Goal: Information Seeking & Learning: Learn about a topic

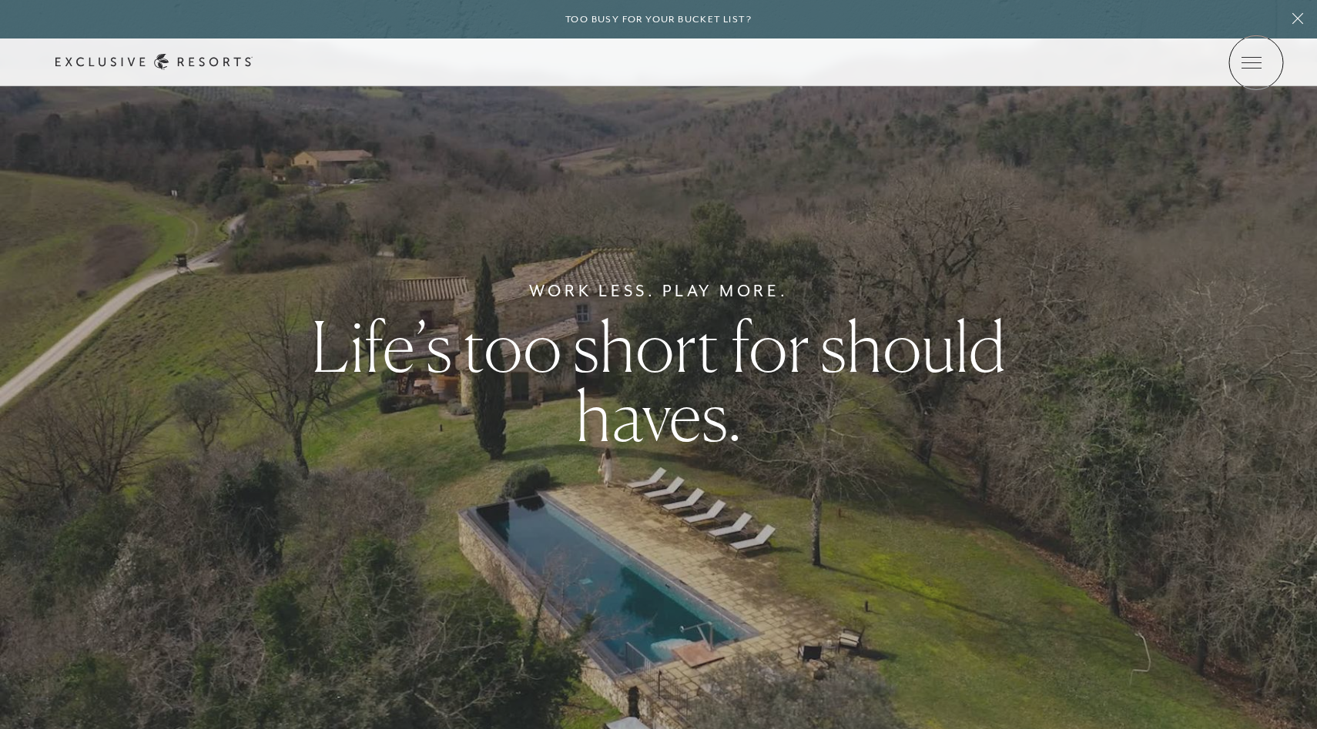
click at [0, 0] on icon at bounding box center [0, 0] width 0 height 0
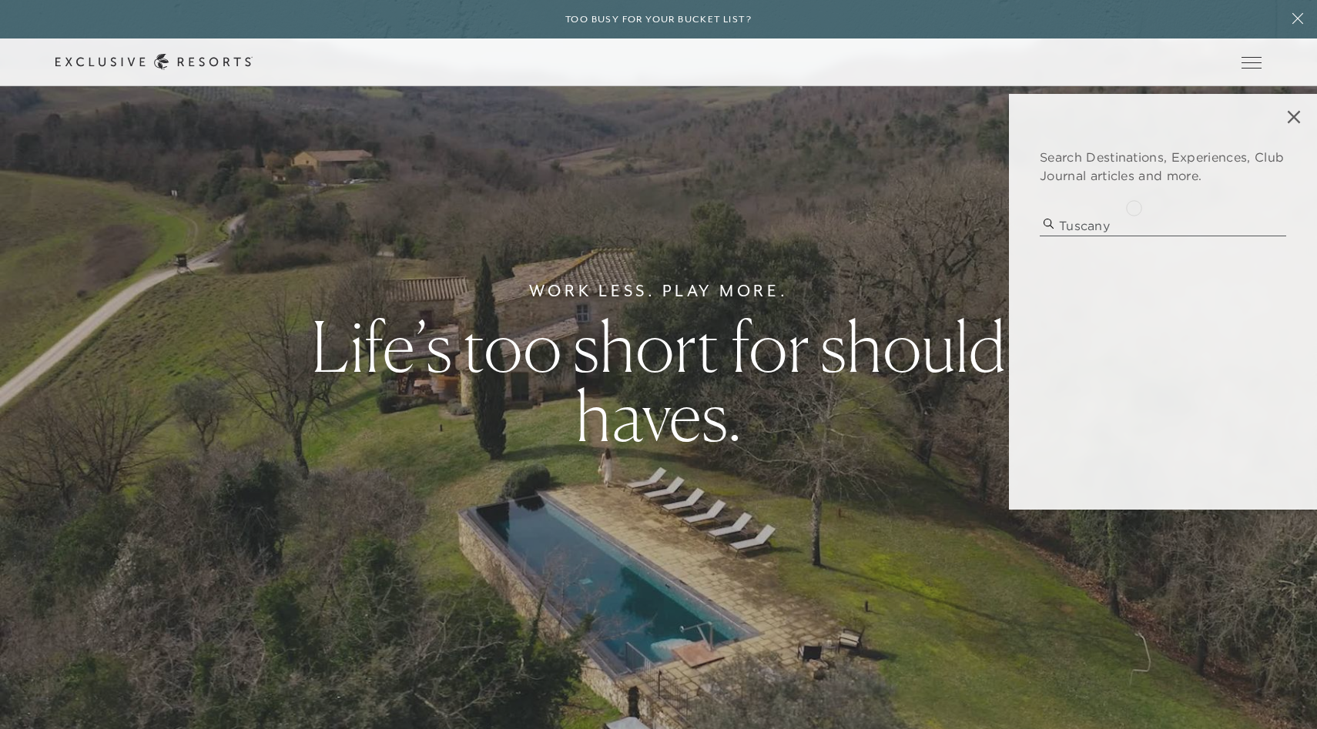
type input "tuscany"
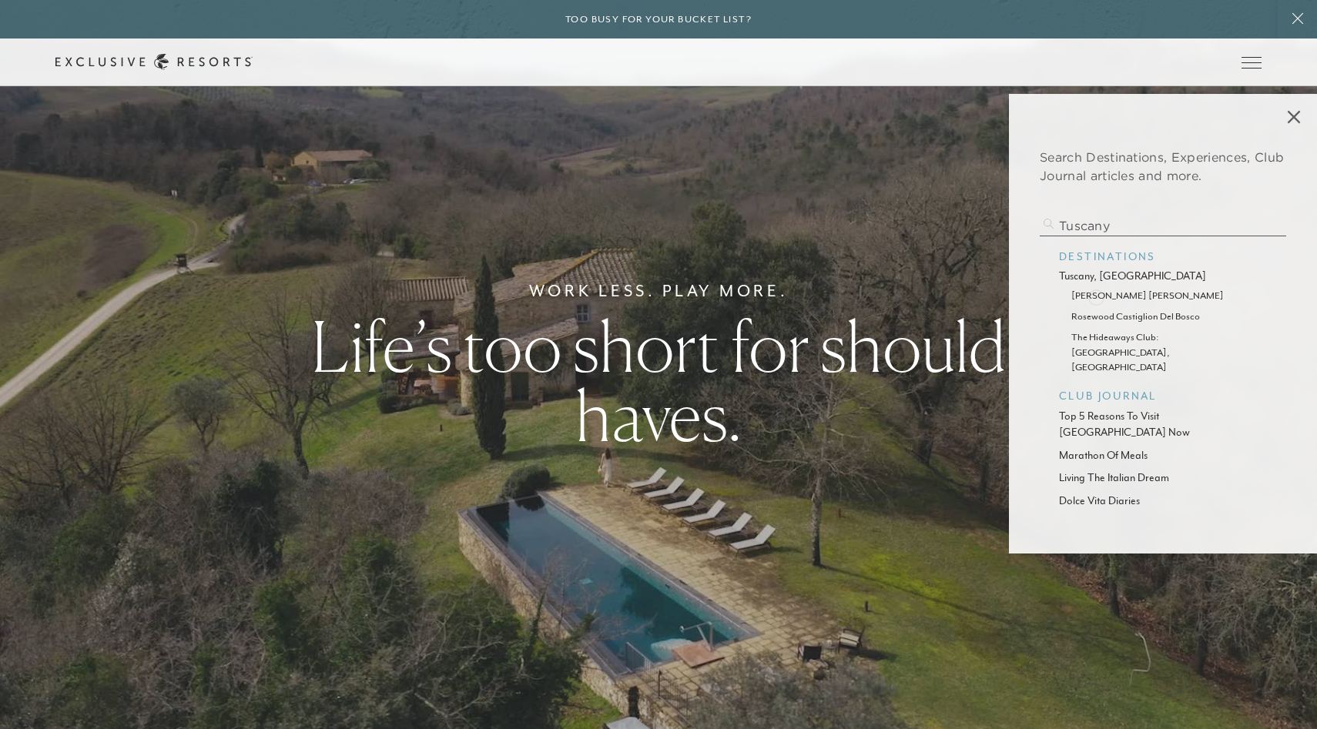
click at [1096, 296] on p "[PERSON_NAME] [PERSON_NAME]" at bounding box center [1163, 295] width 183 height 15
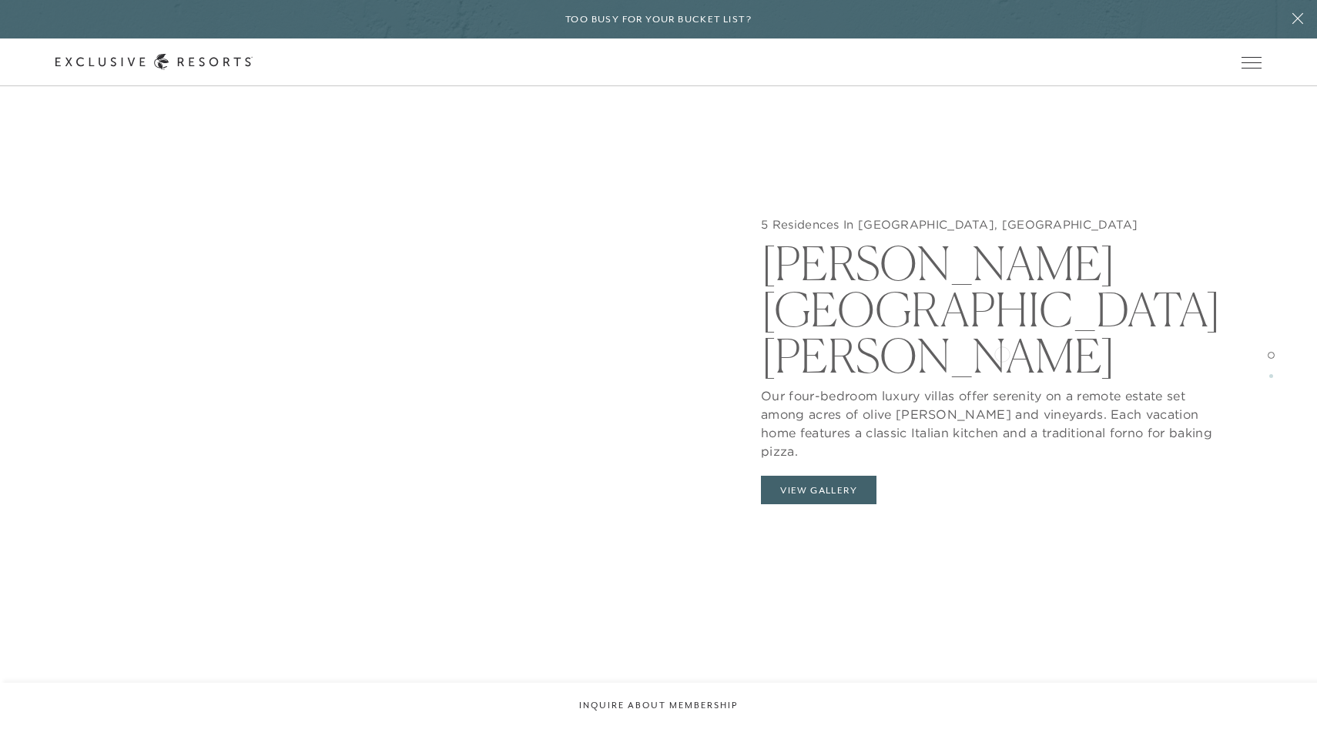
scroll to position [1826, 0]
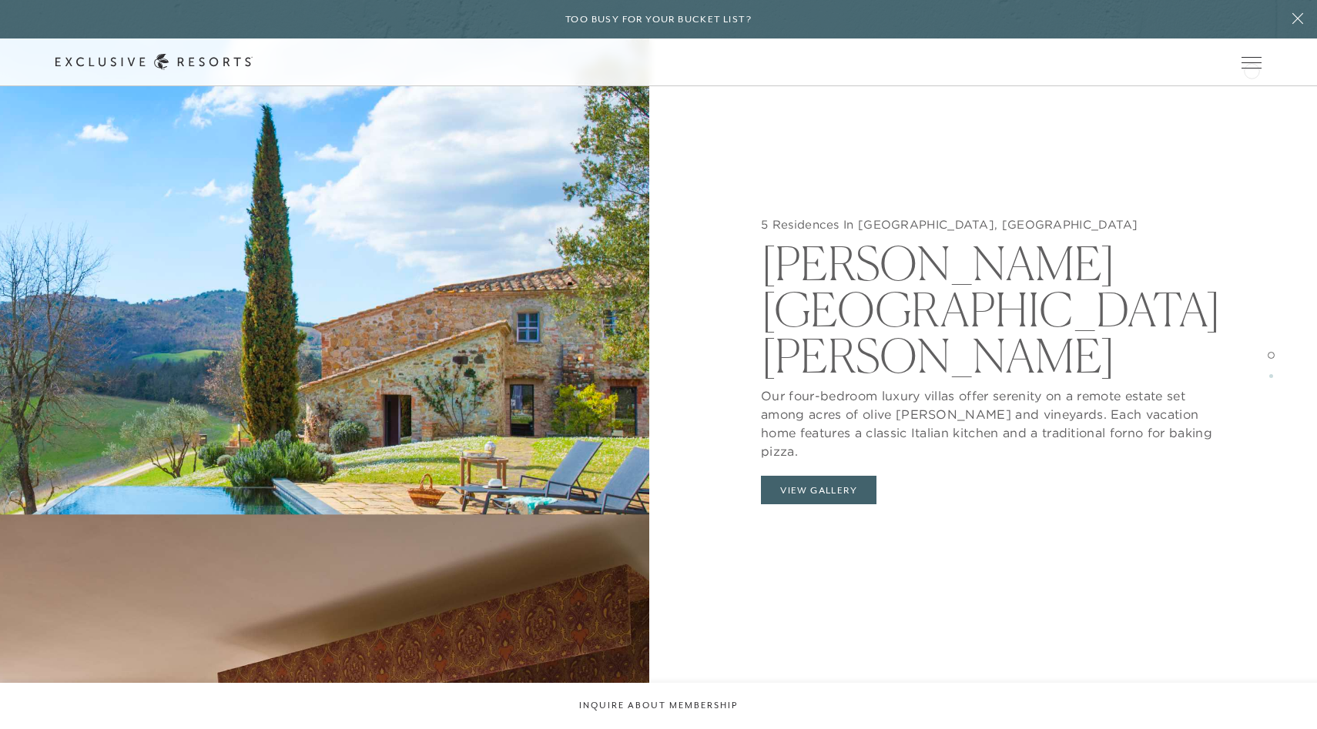
click at [1252, 69] on div "Schedule a Meeting Get Started Visit home page Member Login Schedule a Meeting …" at bounding box center [658, 62] width 1206 height 16
click at [0, 0] on link at bounding box center [0, 0] width 0 height 0
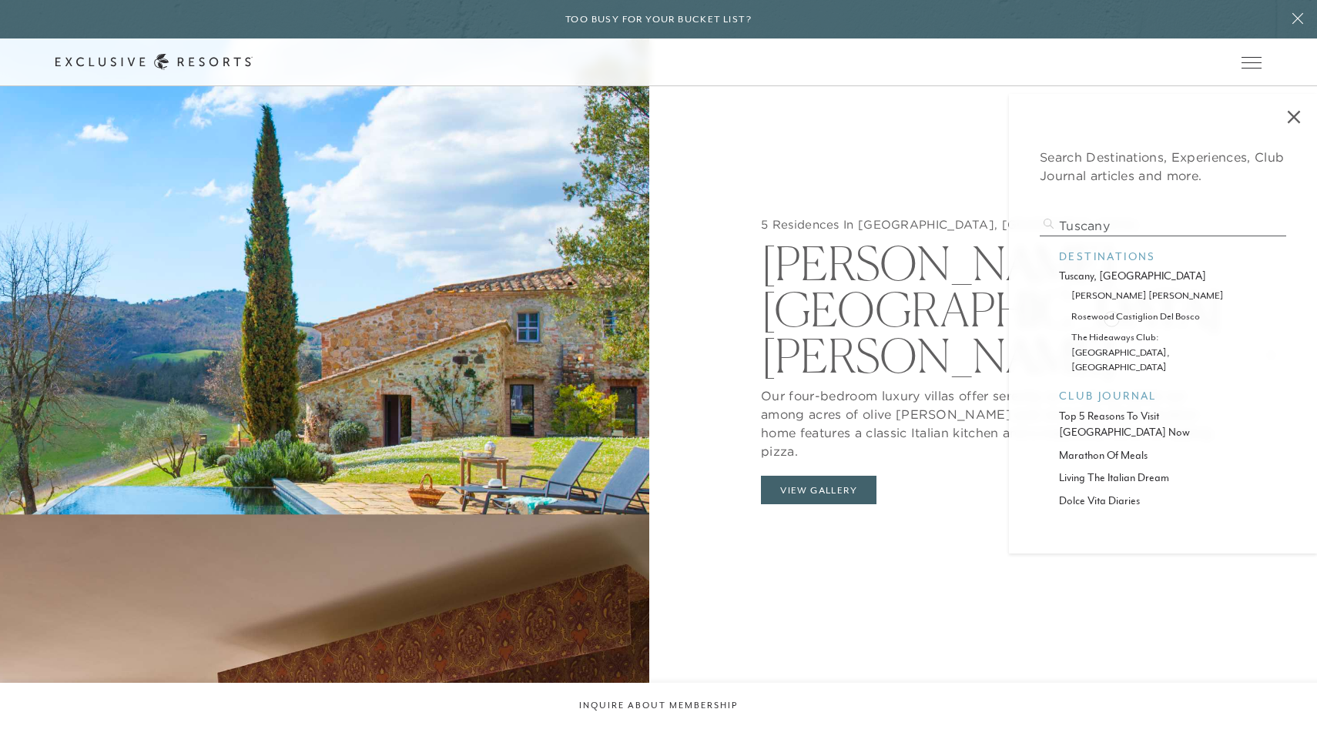
click at [1112, 317] on p "rosewood castiglion del bosco" at bounding box center [1163, 316] width 183 height 15
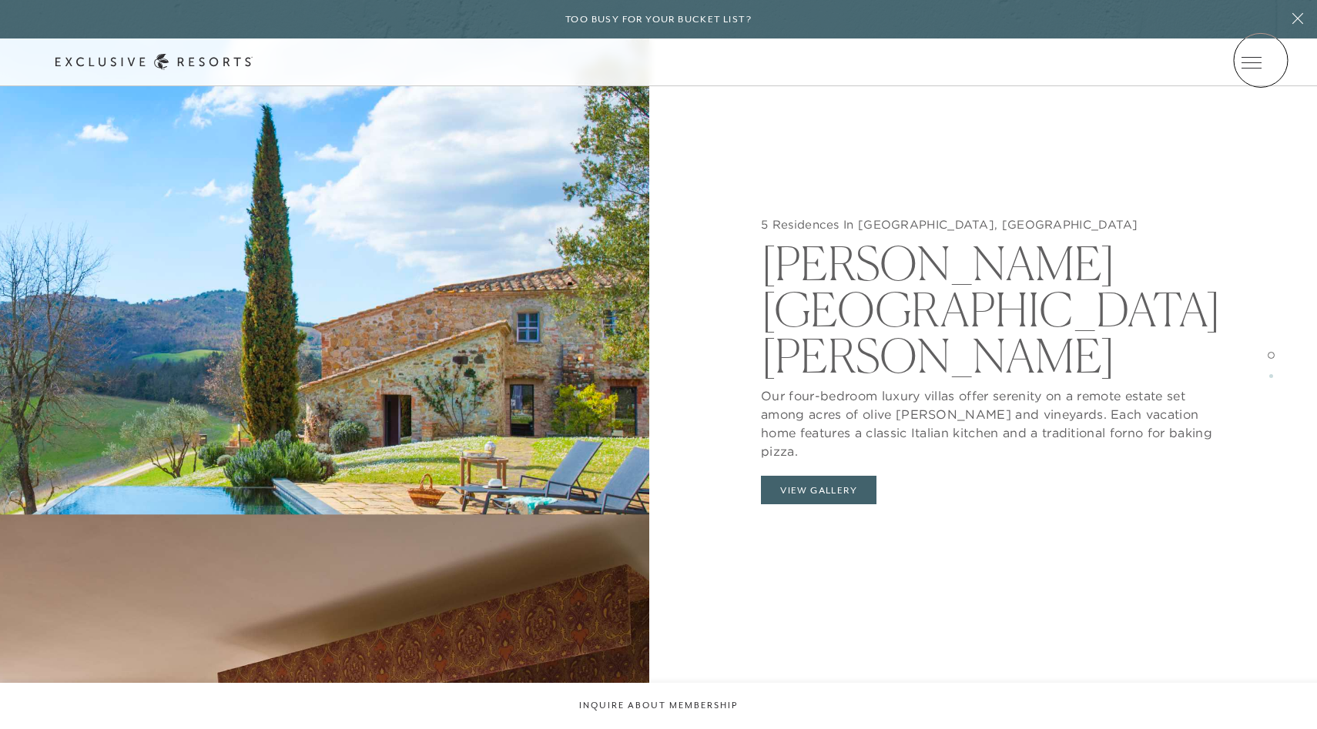
click at [0, 0] on icon at bounding box center [0, 0] width 0 height 0
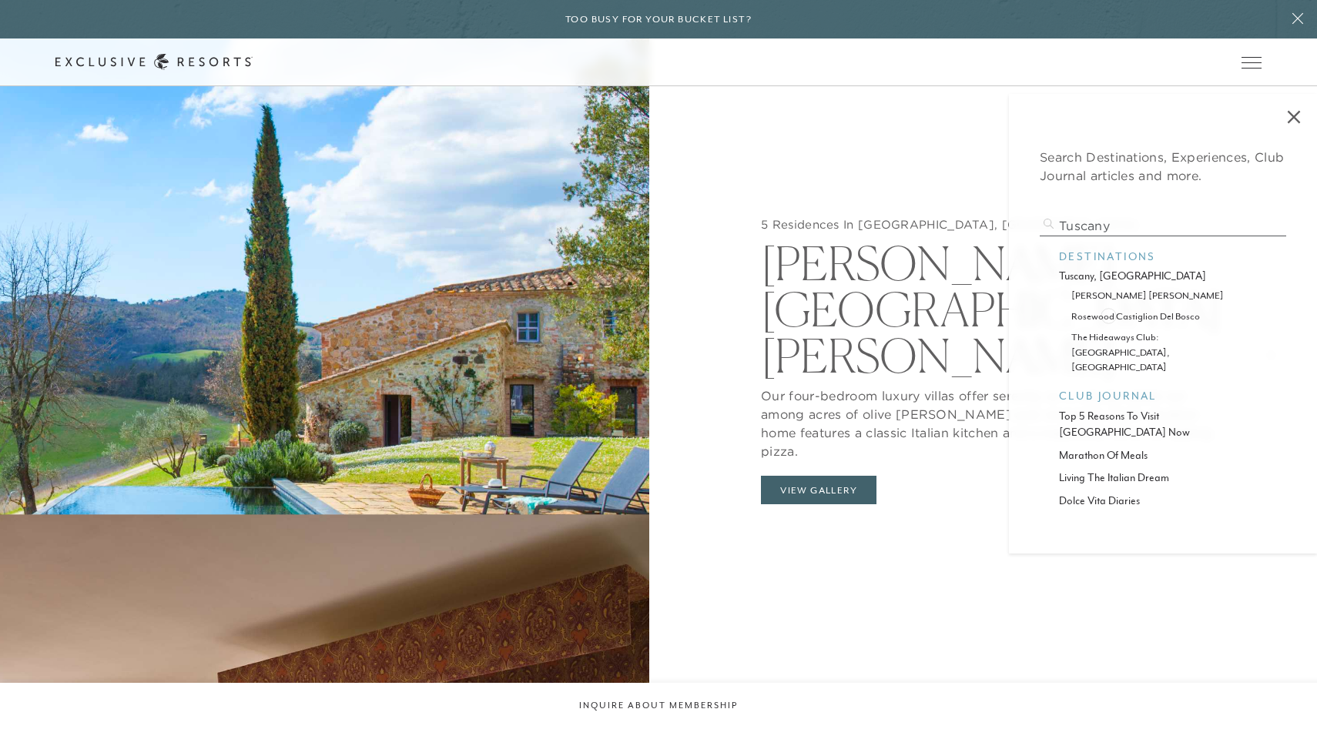
click at [1108, 314] on p "rosewood castiglion del bosco" at bounding box center [1163, 316] width 183 height 15
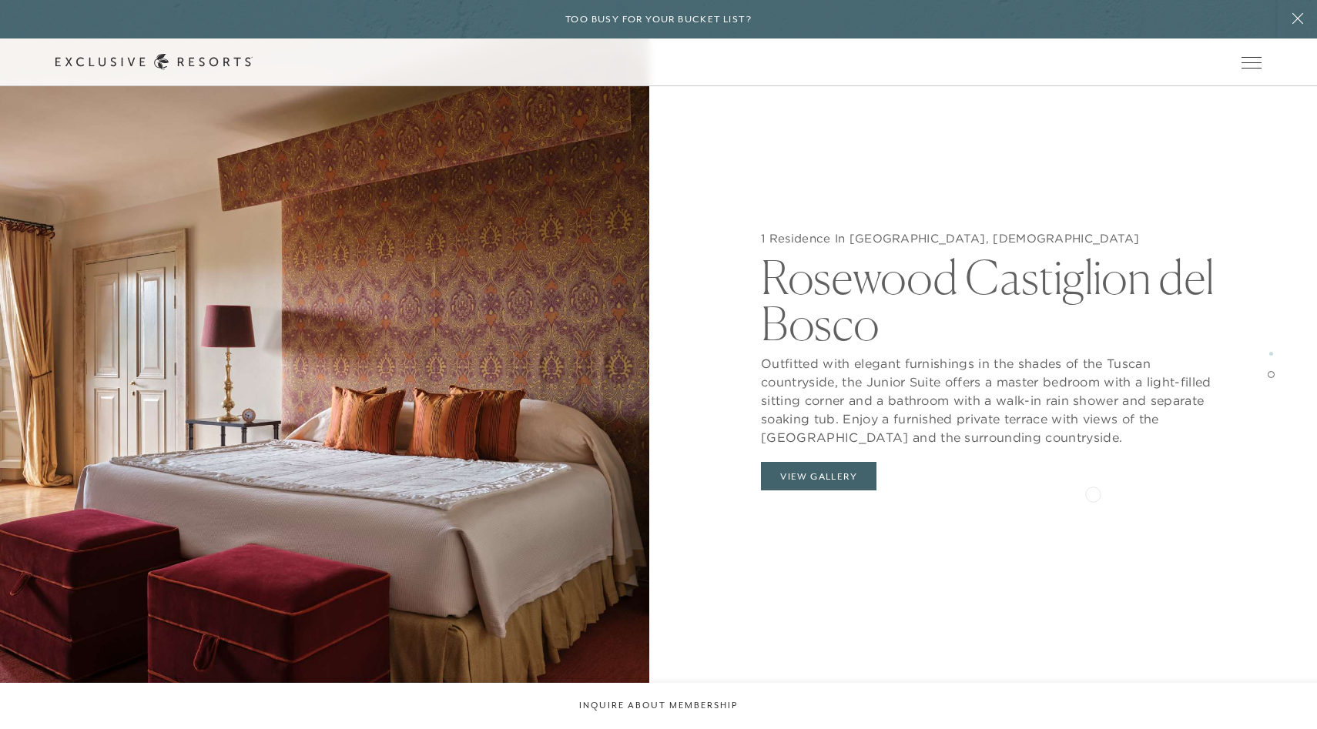
scroll to position [3002, 0]
click at [813, 483] on button "View Gallery" at bounding box center [819, 476] width 116 height 29
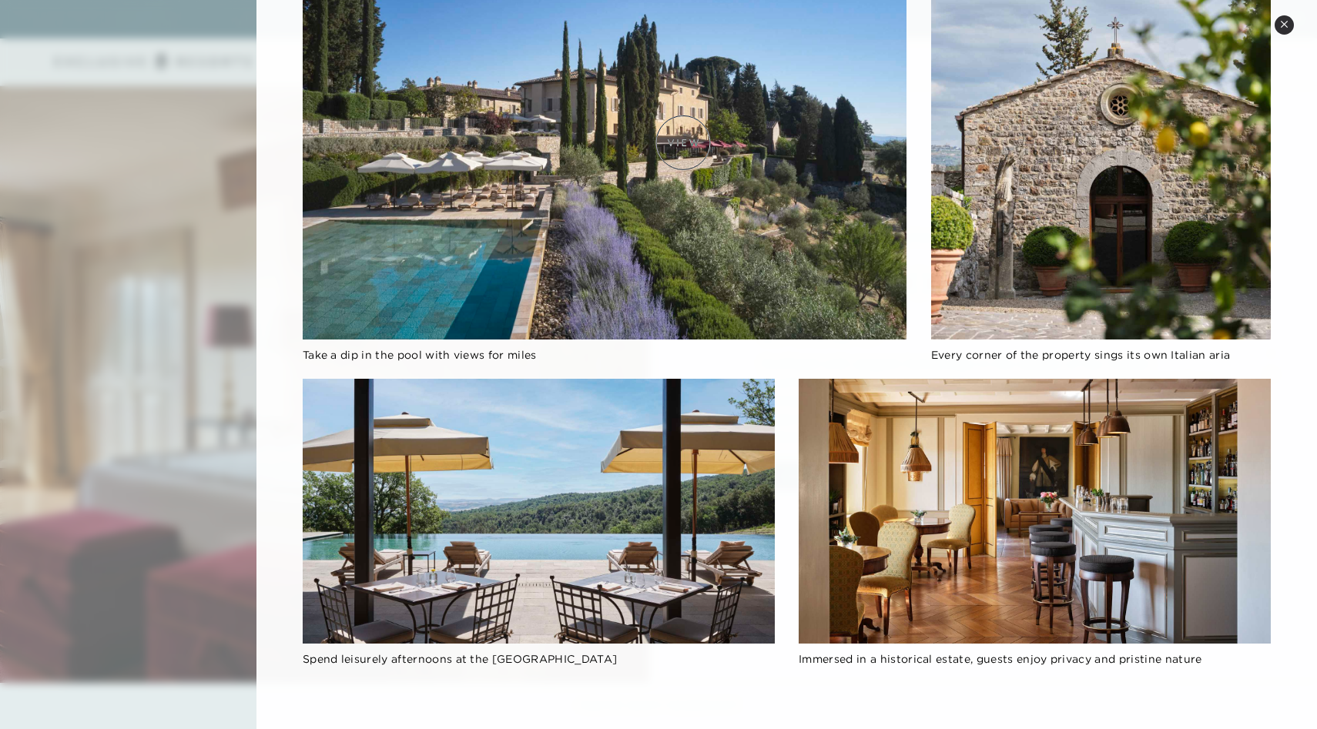
scroll to position [0, 0]
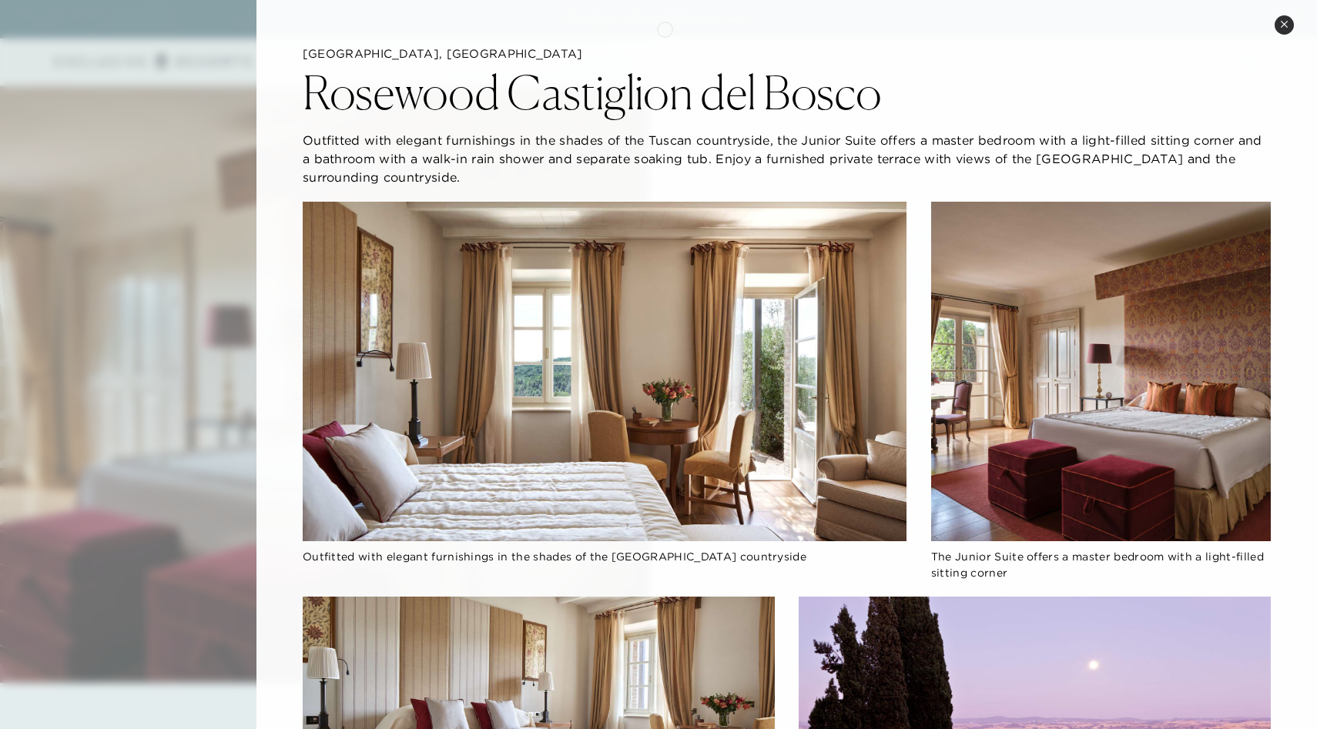
click at [1284, 22] on icon at bounding box center [1284, 24] width 8 height 8
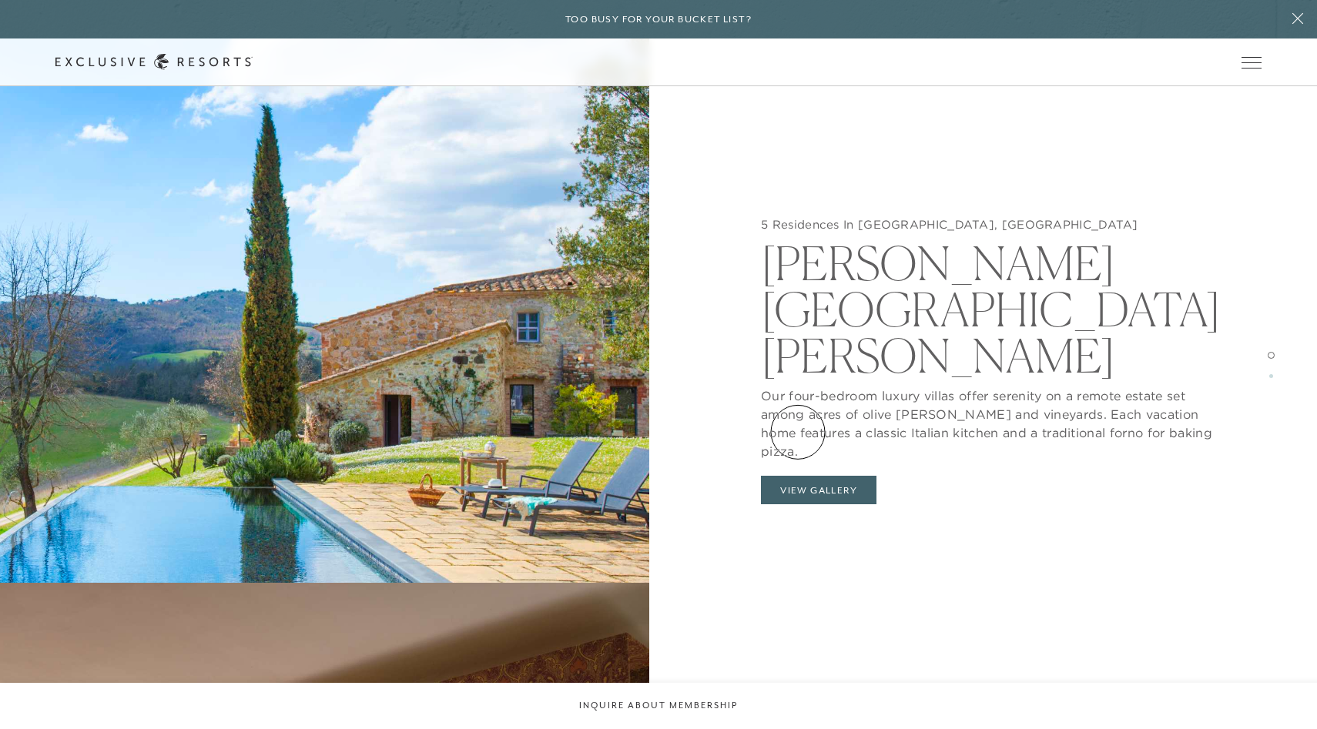
scroll to position [1793, 0]
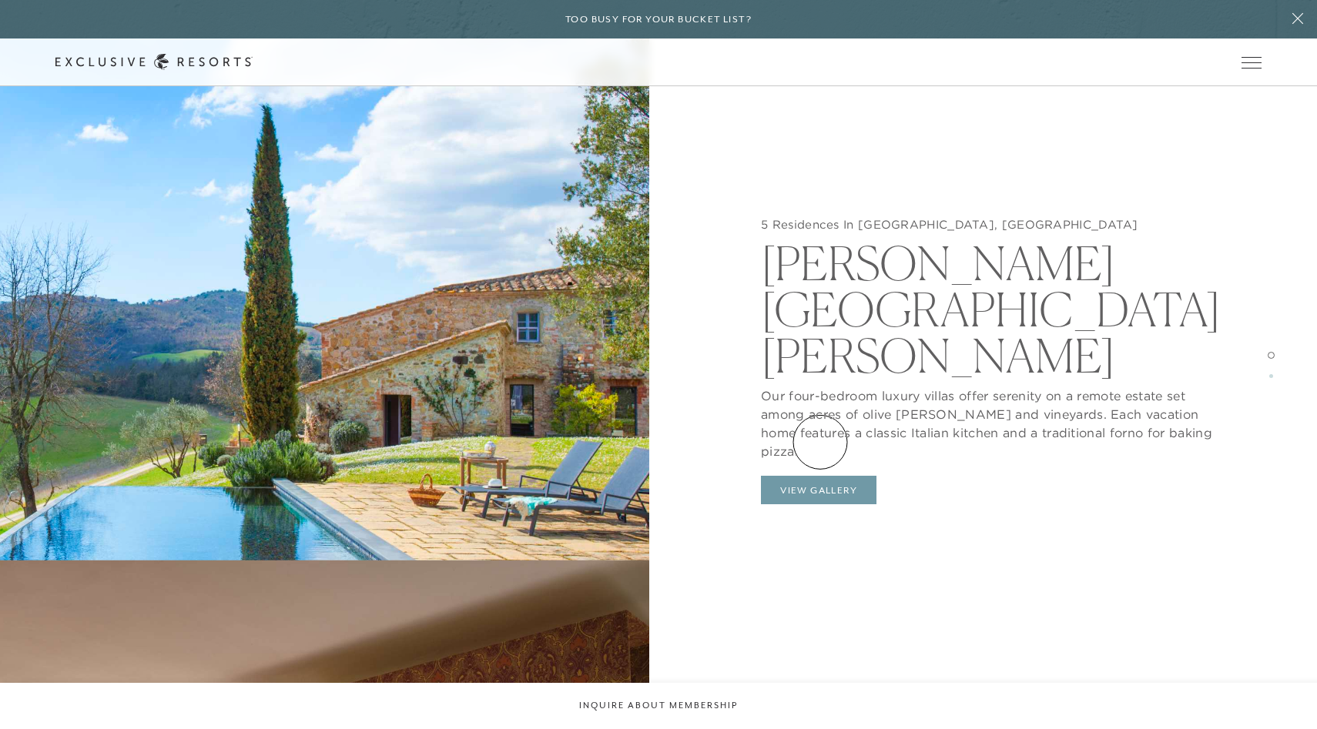
click at [820, 476] on button "View Gallery" at bounding box center [819, 490] width 116 height 29
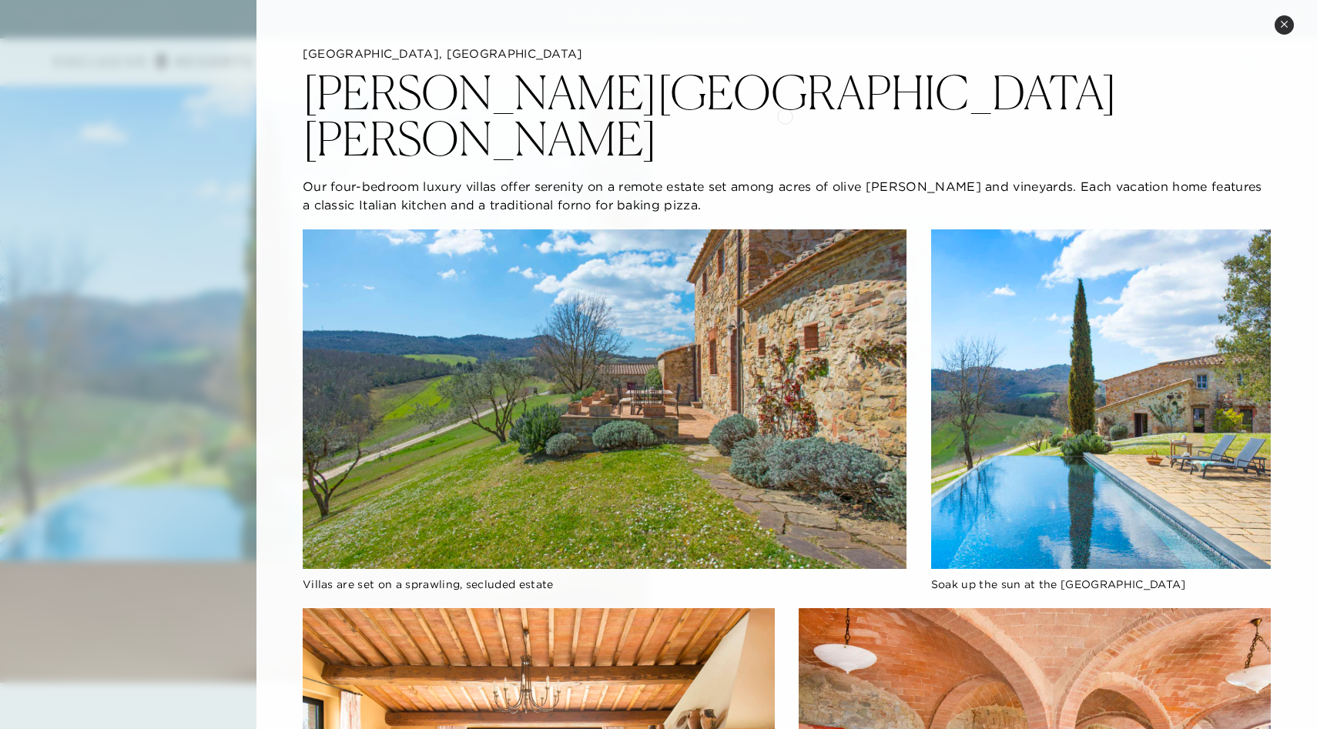
click at [780, 106] on div "Casali di Casole" at bounding box center [787, 112] width 968 height 100
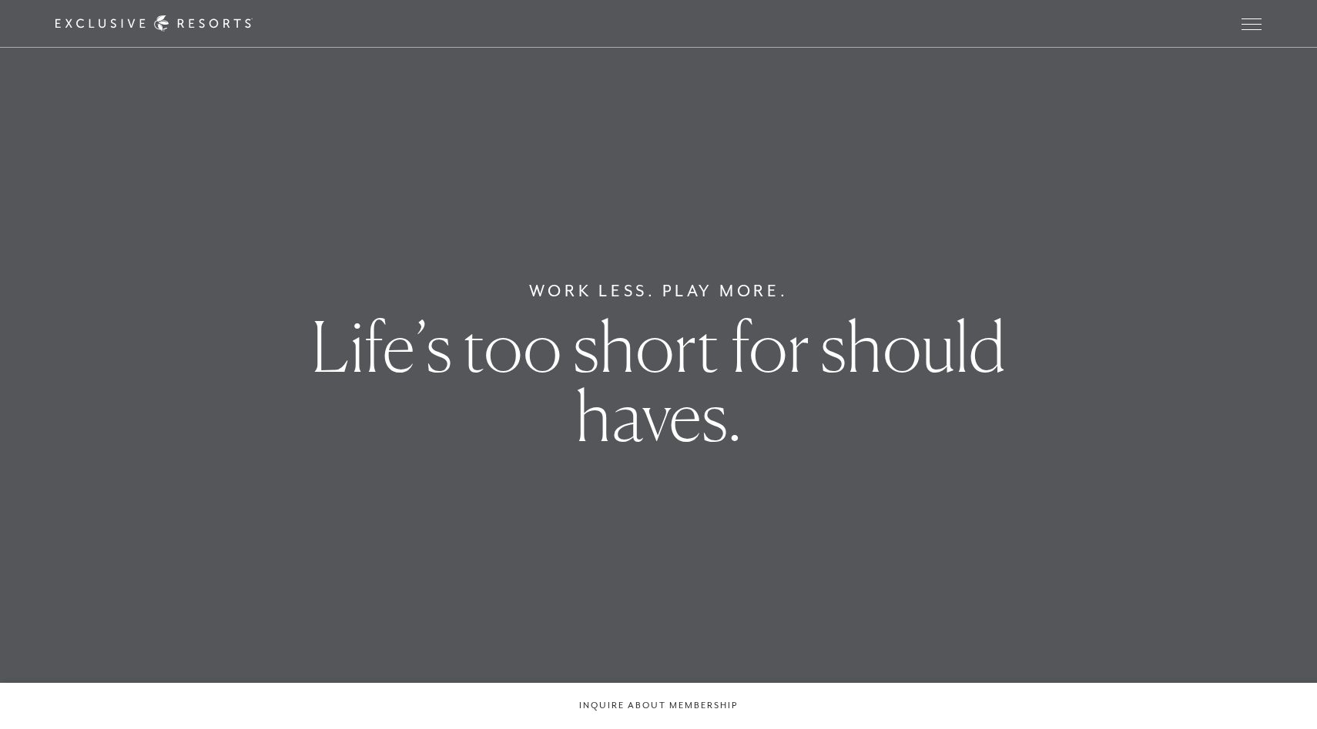
click at [0, 0] on icon at bounding box center [0, 0] width 0 height 0
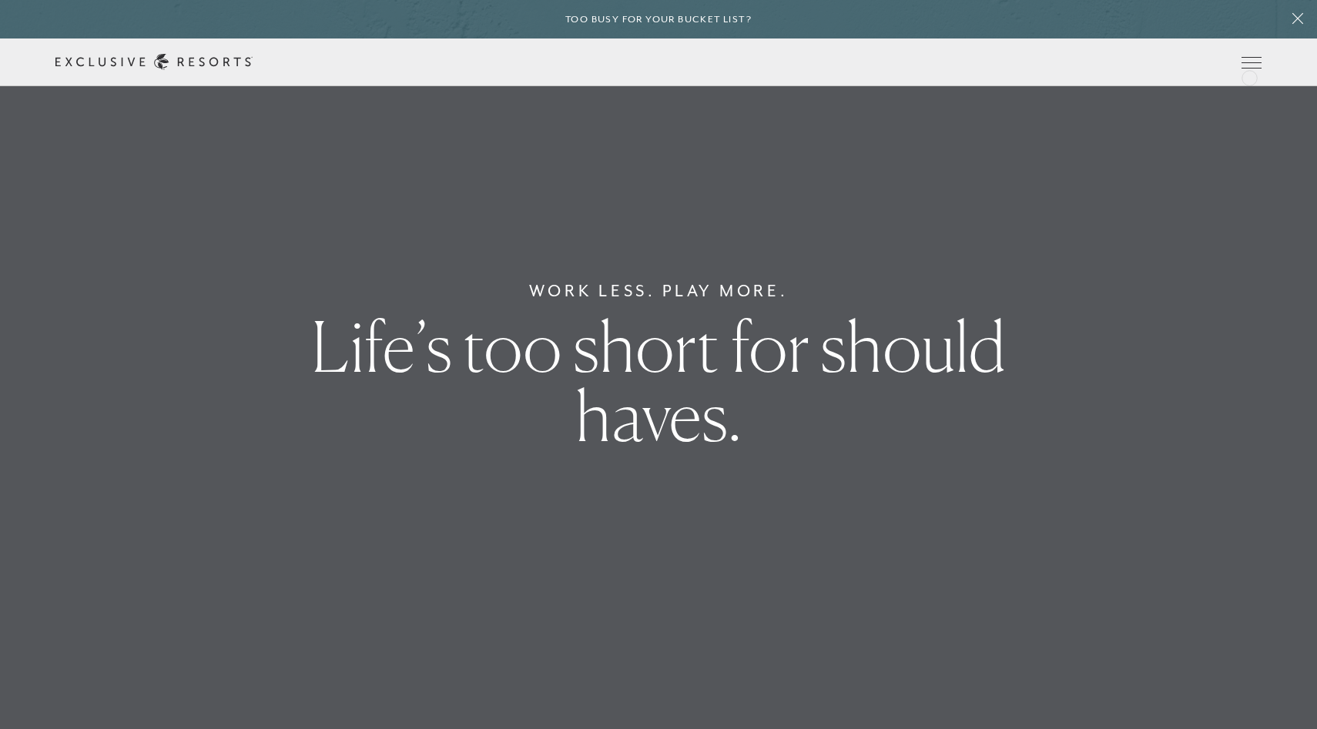
click at [1253, 69] on div "Schedule a Meeting Get Started Visit home page Member Login Schedule a Meeting …" at bounding box center [658, 63] width 1317 height 48
click at [1264, 63] on div "Schedule a Meeting Get Started Visit home page Member Login Schedule a Meeting …" at bounding box center [658, 63] width 1317 height 48
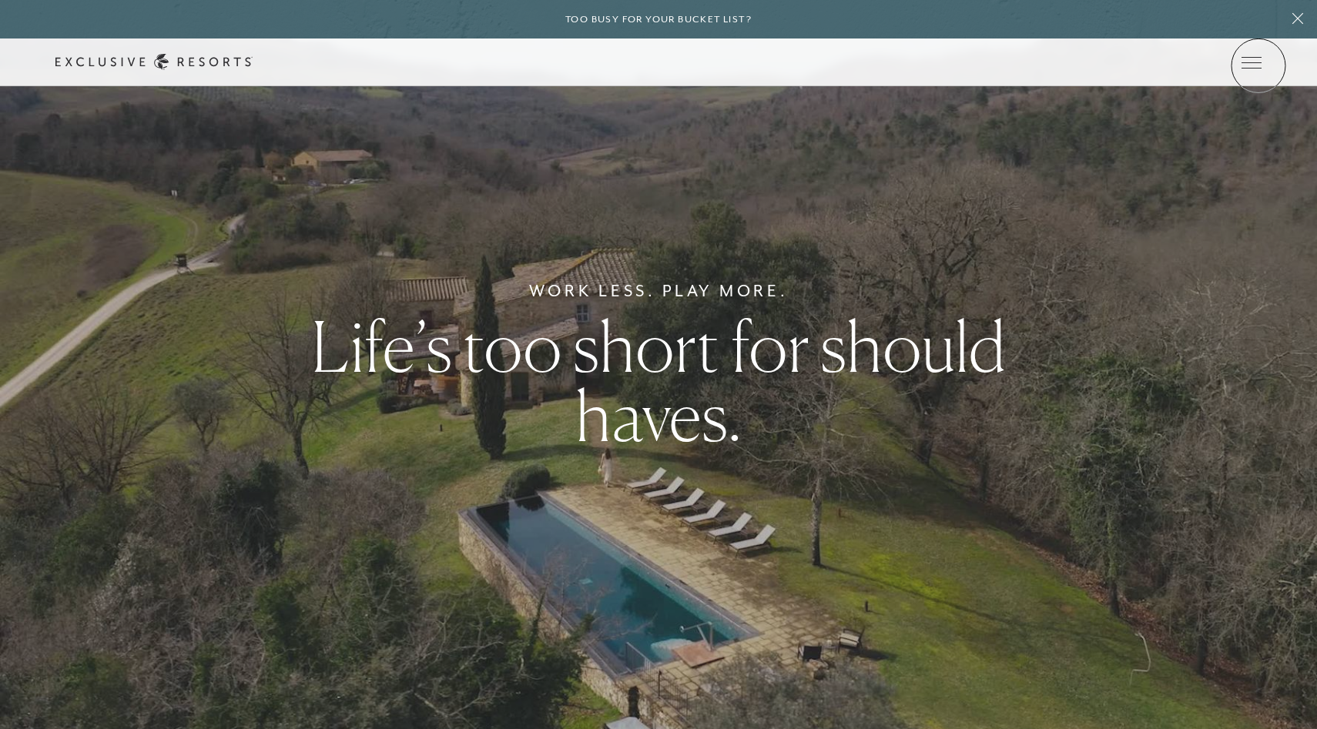
click at [0, 0] on icon at bounding box center [0, 0] width 0 height 0
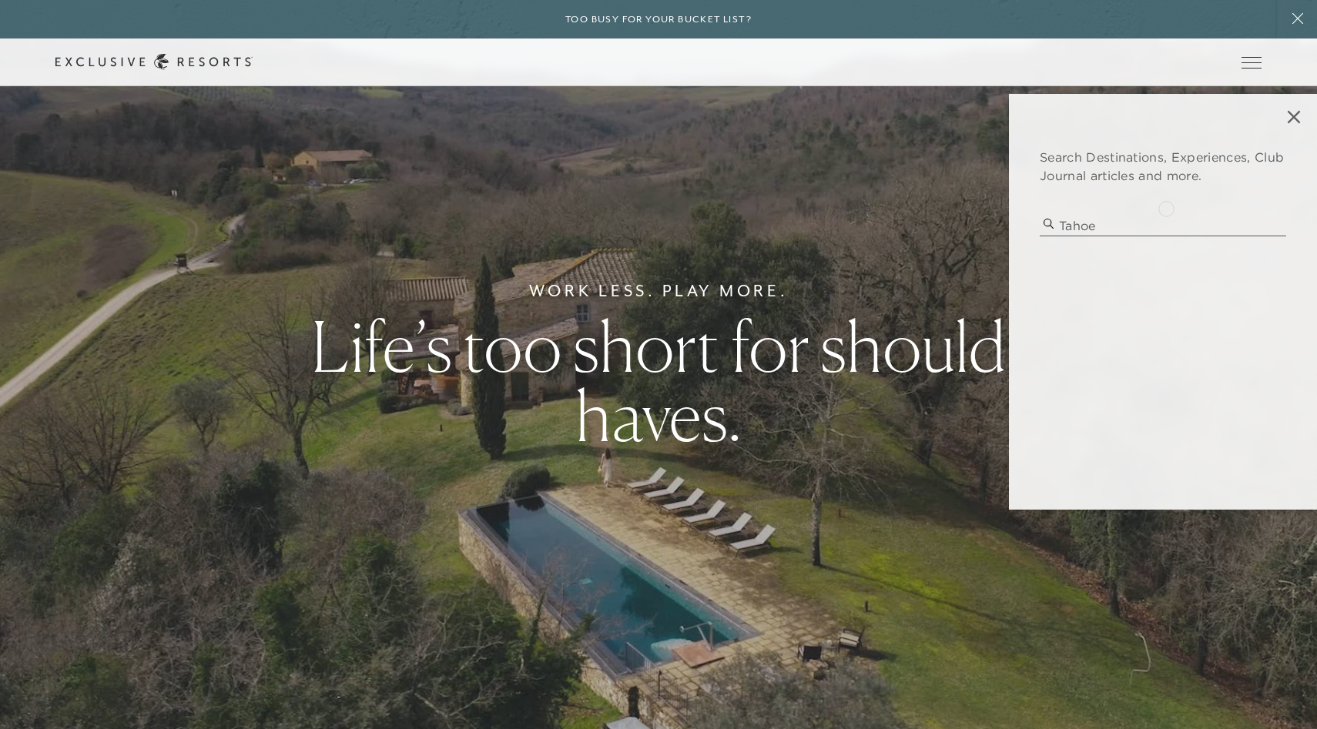
type input "tahoe"
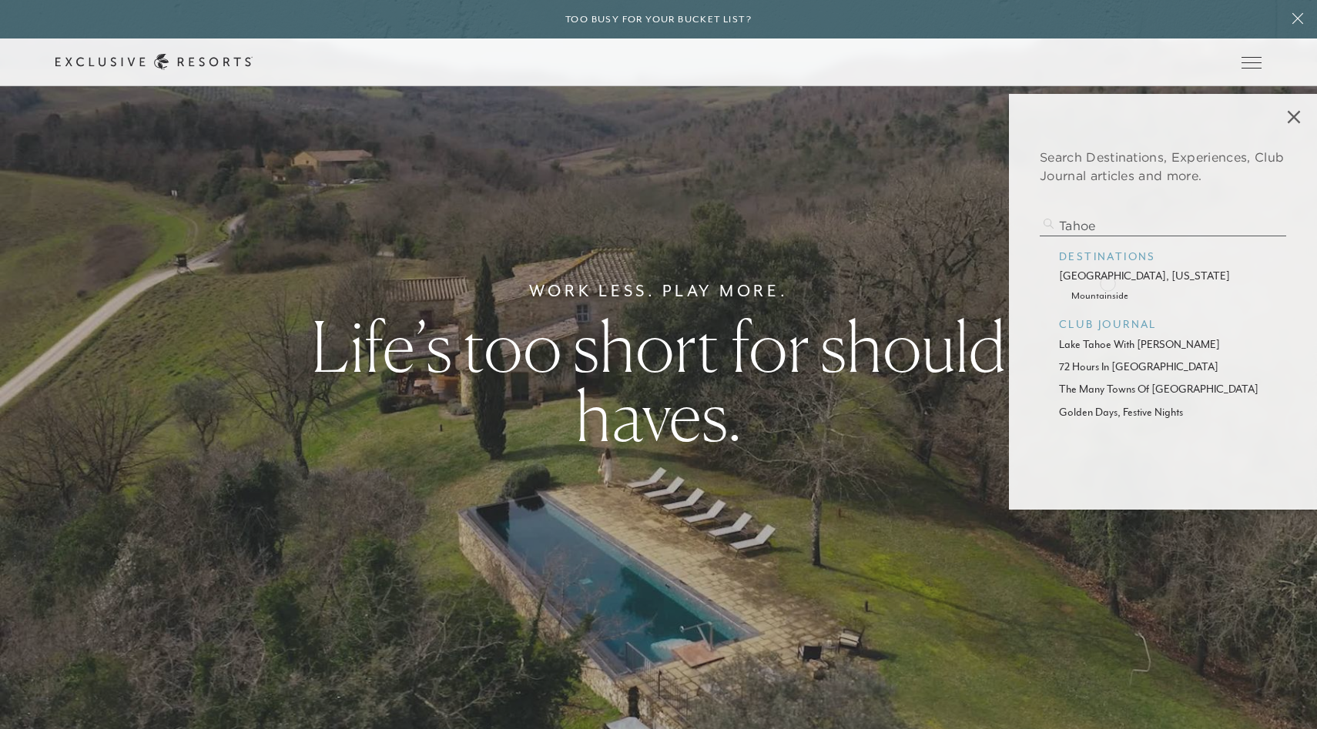
click at [1108, 282] on p "[GEOGRAPHIC_DATA], [US_STATE]" at bounding box center [1163, 276] width 208 height 16
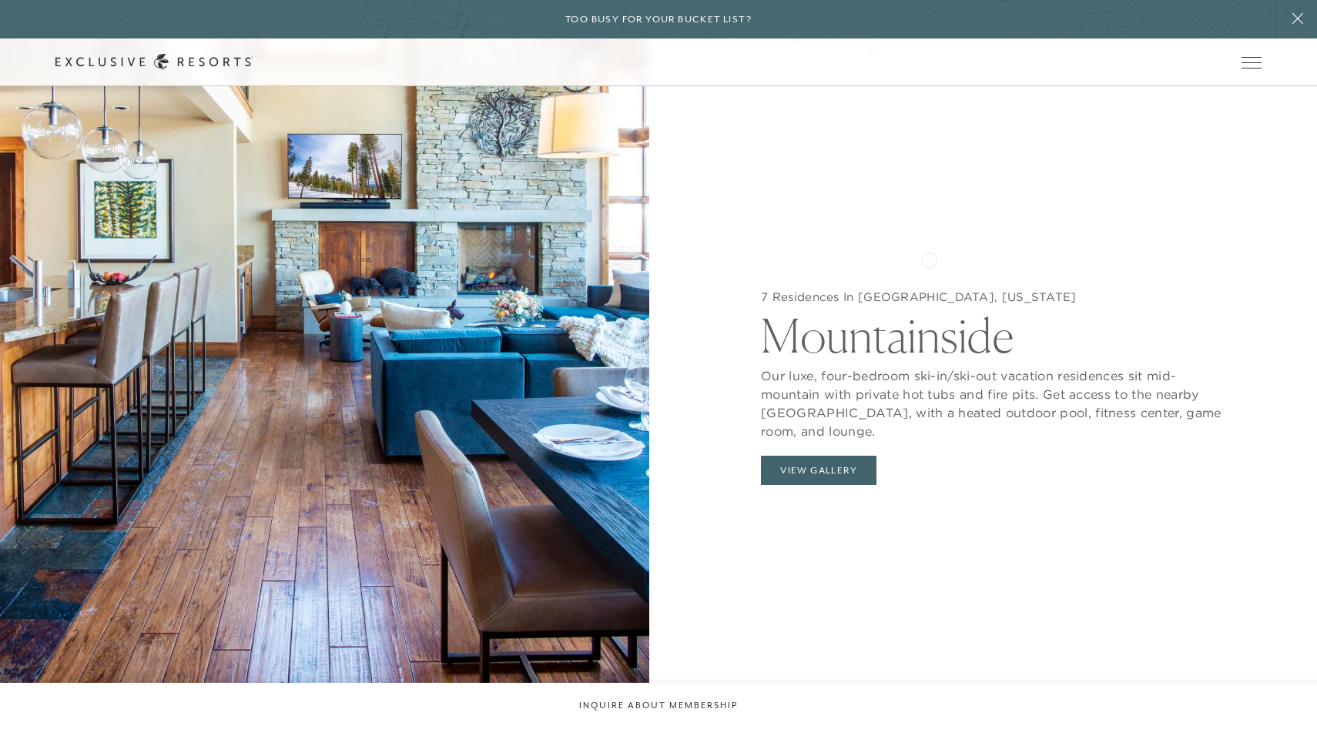
scroll to position [1692, 0]
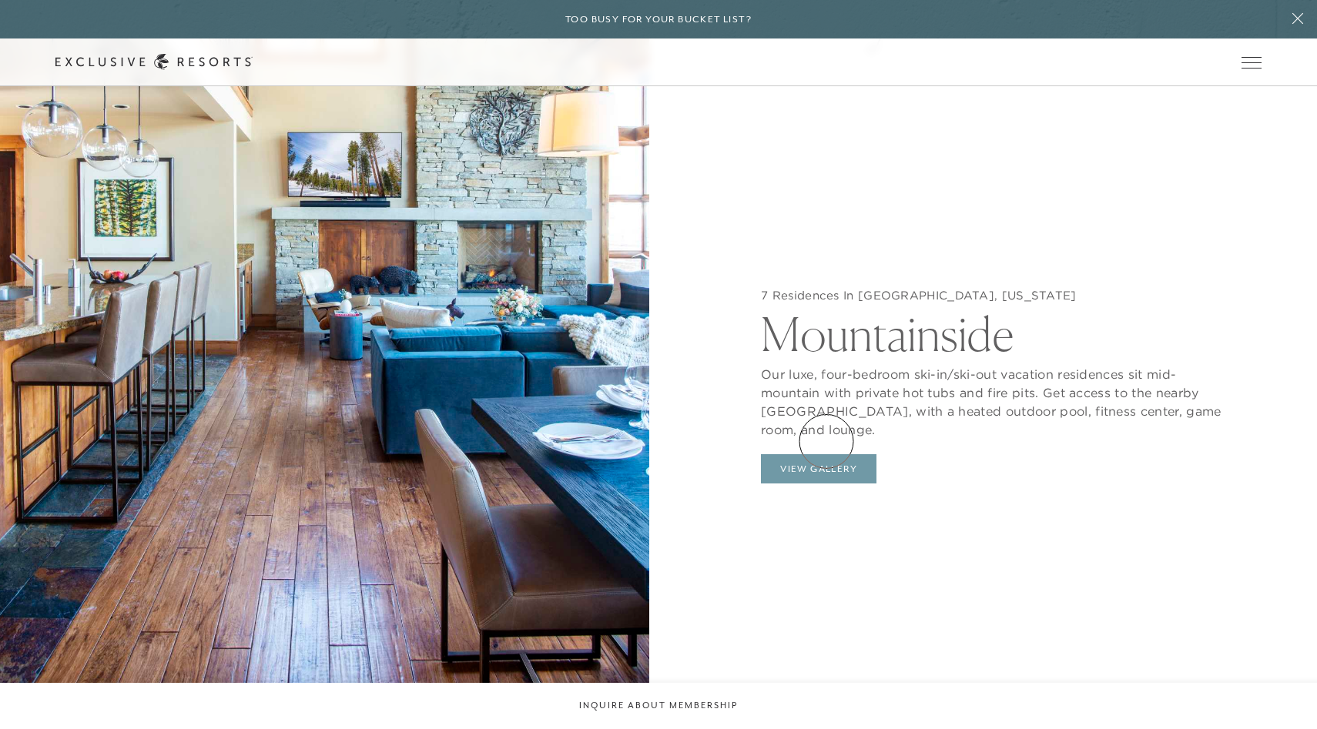
click at [827, 454] on button "View Gallery" at bounding box center [819, 468] width 116 height 29
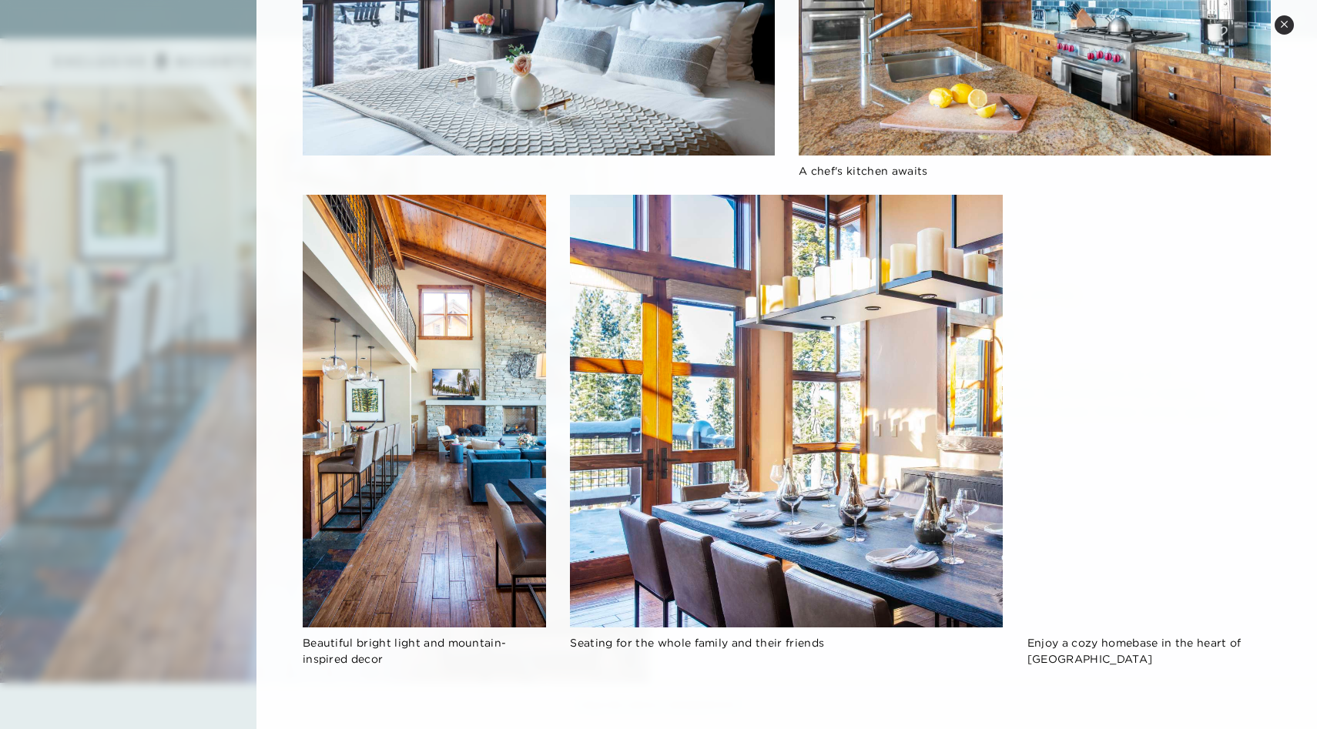
scroll to position [0, 0]
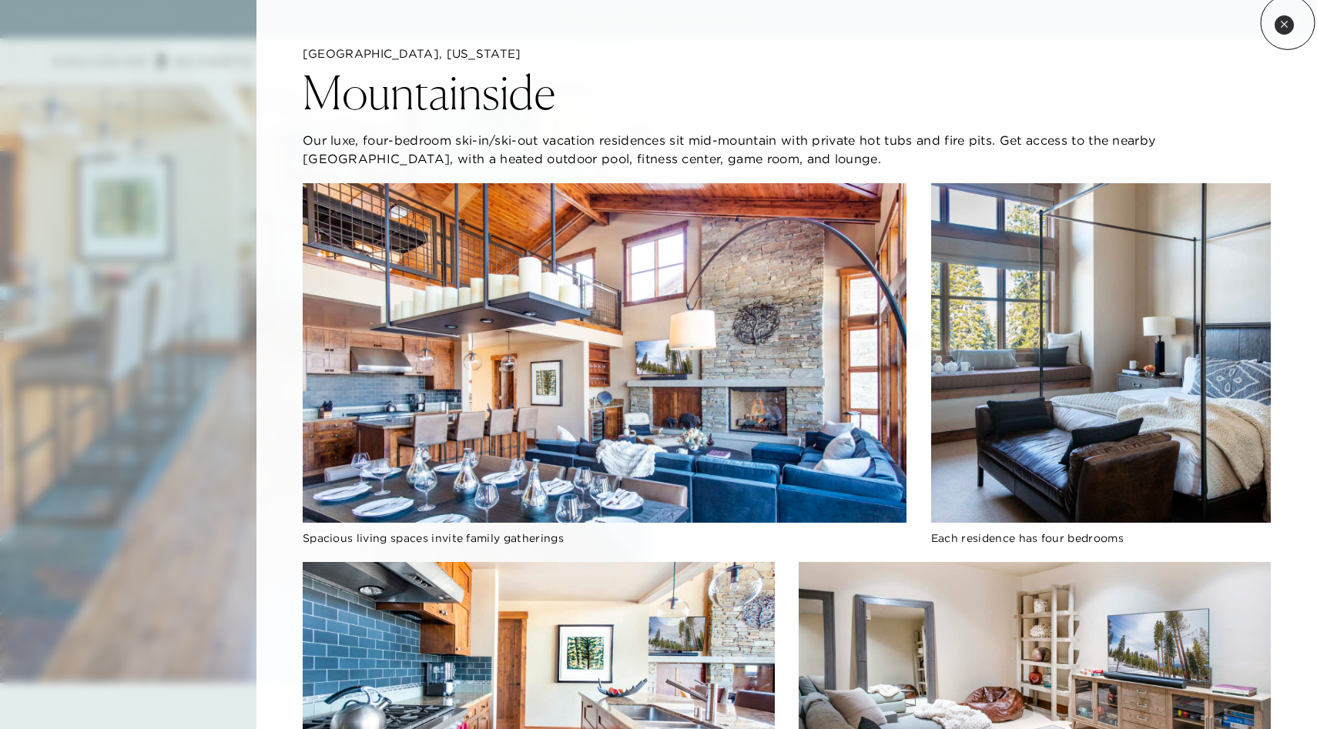
click at [1288, 22] on icon at bounding box center [1284, 24] width 8 height 8
